Goal: Download file/media

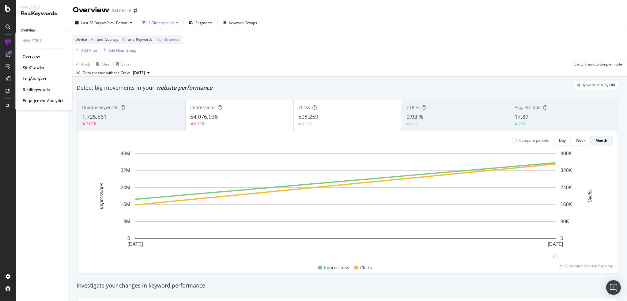
click at [36, 67] on div "SiteCrawler" at bounding box center [34, 68] width 22 height 6
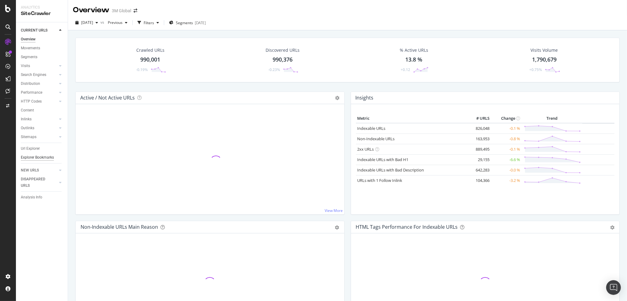
click at [35, 155] on div "Explorer Bookmarks" at bounding box center [37, 157] width 33 height 6
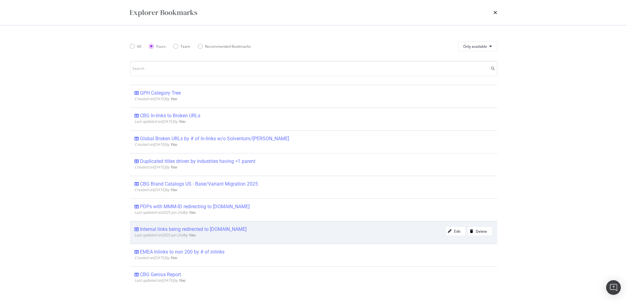
click at [205, 227] on div "Internal links being redirected to Solventum.com" at bounding box center [193, 229] width 107 height 6
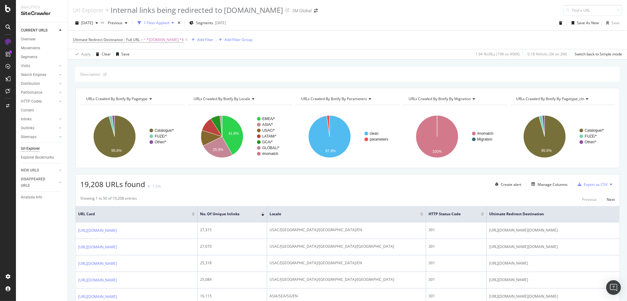
click at [322, 38] on div "Ultimate Redirect Destination - Full URL = ^.*solventum.com.*$ Add Filter Add F…" at bounding box center [347, 40] width 549 height 18
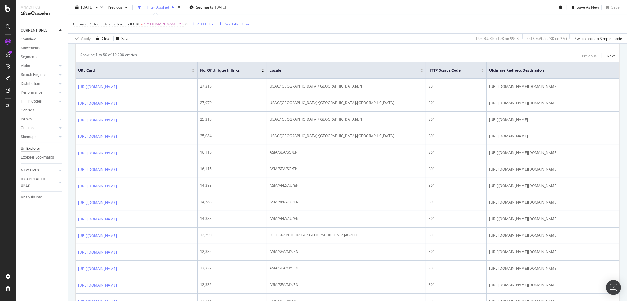
scroll to position [72, 0]
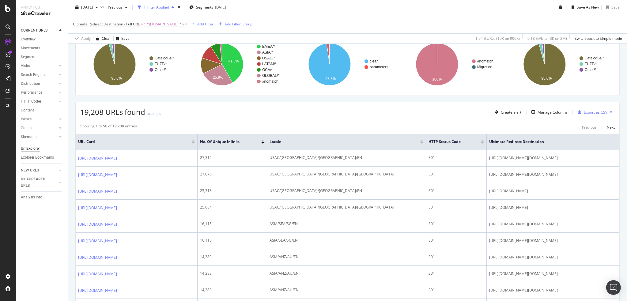
click at [588, 111] on div "Export as CSV" at bounding box center [596, 112] width 24 height 5
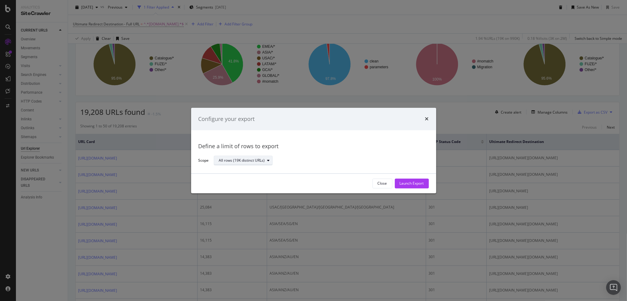
click at [264, 159] on div "All rows (19K distinct URLs)" at bounding box center [242, 161] width 46 height 4
click at [245, 180] on div "Define a limit" at bounding box center [246, 181] width 59 height 8
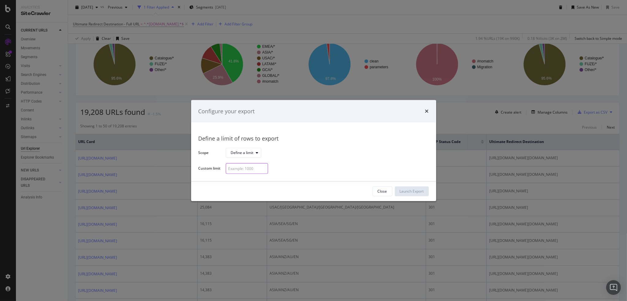
click at [239, 166] on input "modal" at bounding box center [247, 168] width 42 height 11
type input "100"
click at [408, 189] on div "Launch Export" at bounding box center [412, 191] width 24 height 5
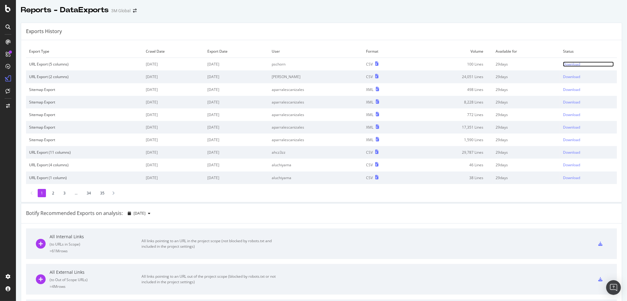
click at [563, 63] on div "Download" at bounding box center [571, 64] width 17 height 5
